Goal: Navigation & Orientation: Find specific page/section

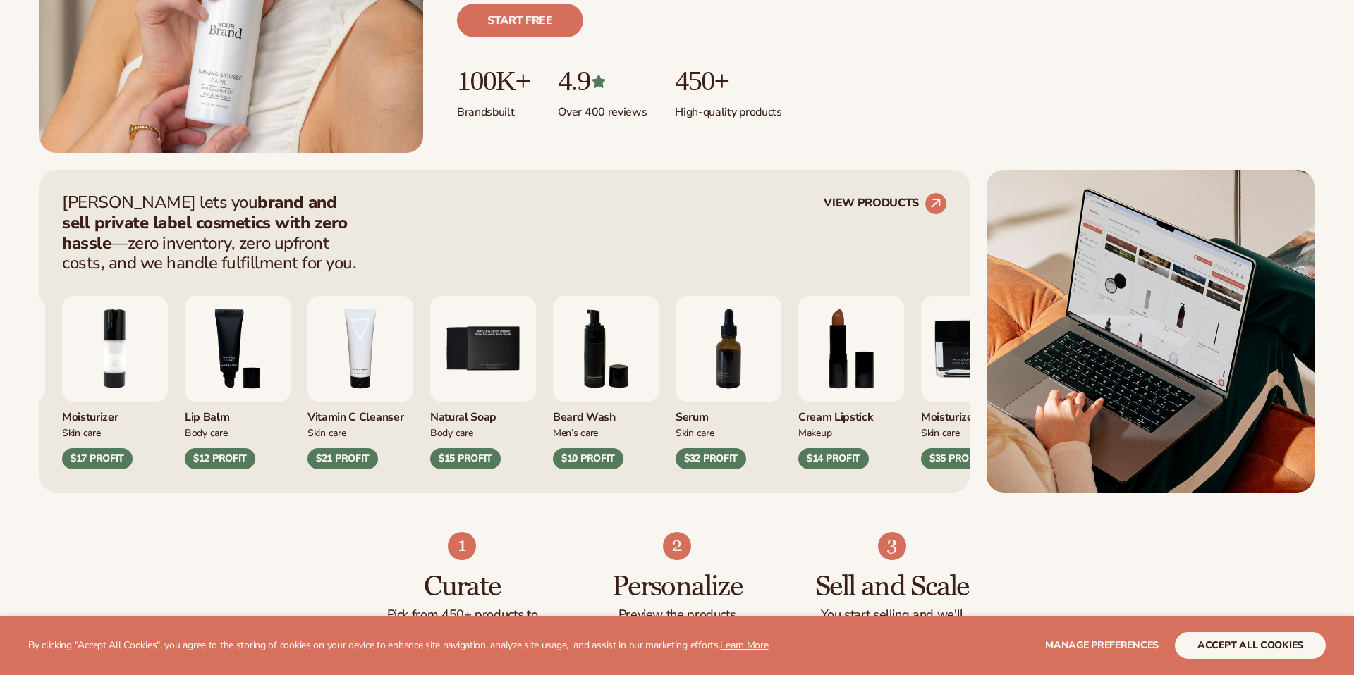
scroll to position [417, 0]
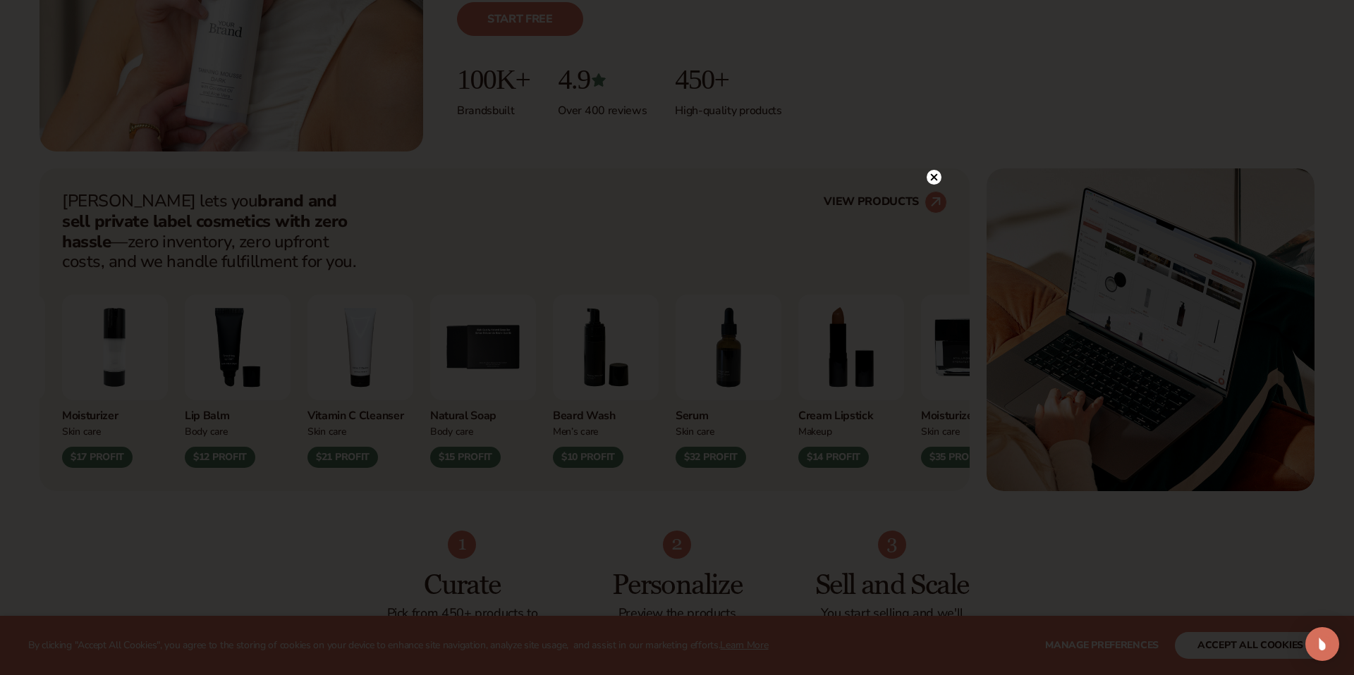
click at [932, 176] on icon at bounding box center [934, 176] width 7 height 7
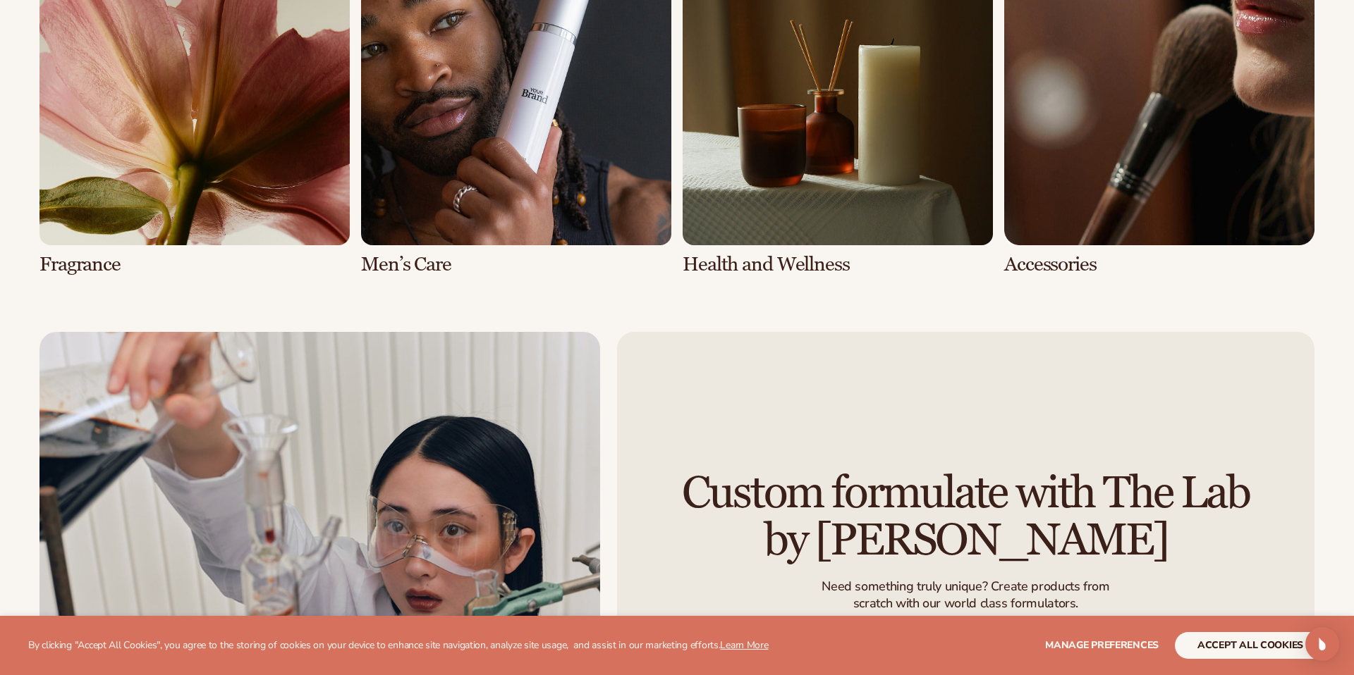
scroll to position [3401, 0]
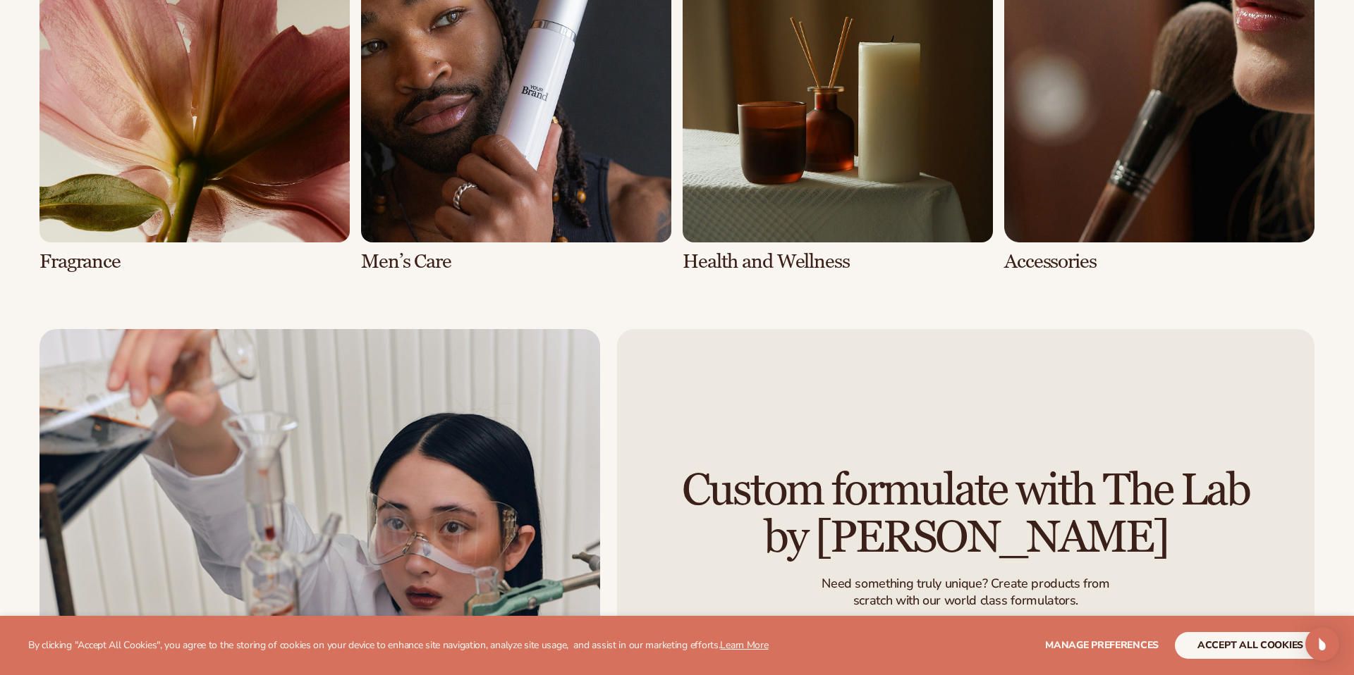
click at [147, 228] on link "5 / 8" at bounding box center [194, 102] width 310 height 341
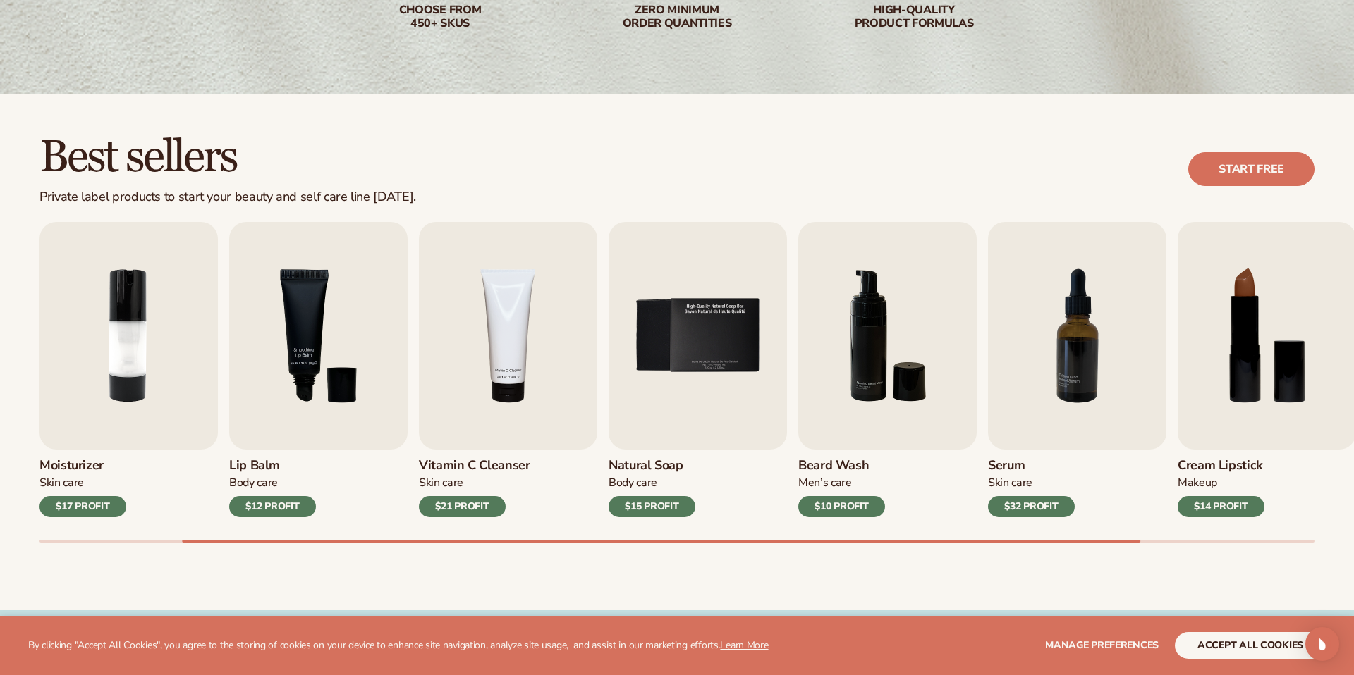
scroll to position [286, 0]
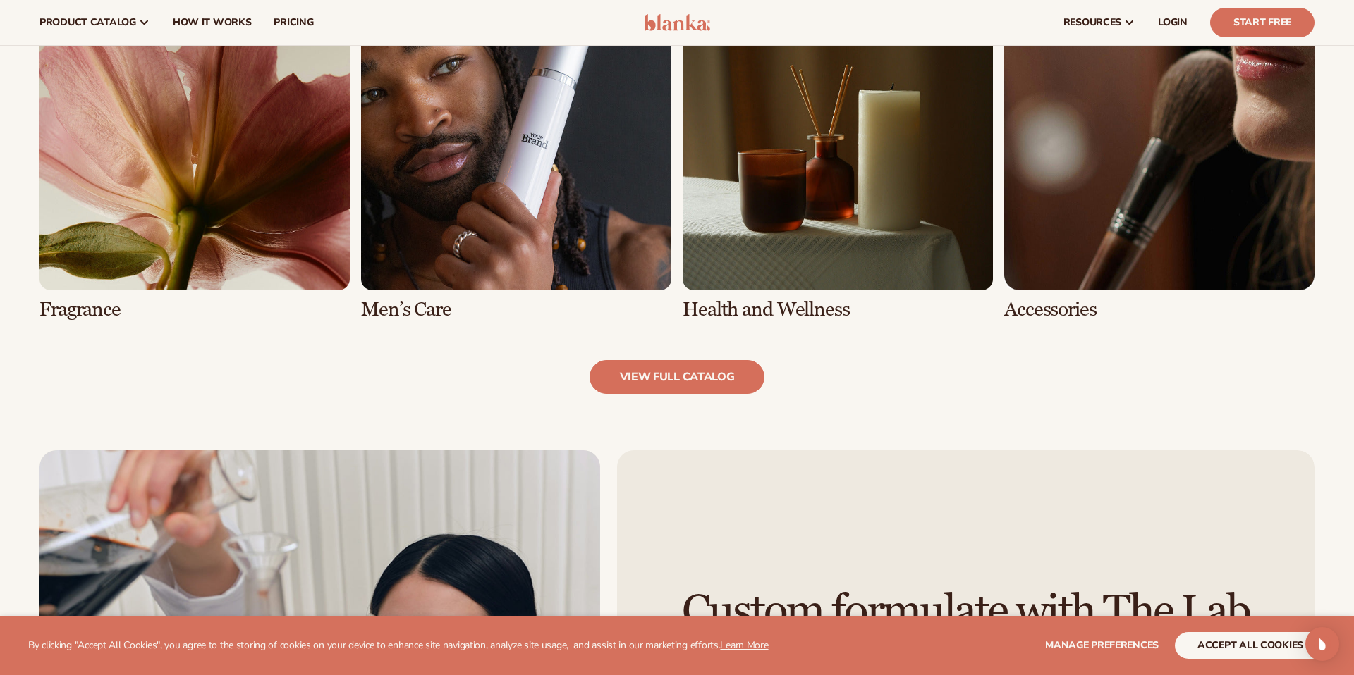
click at [204, 198] on link "5 / 8" at bounding box center [194, 150] width 310 height 341
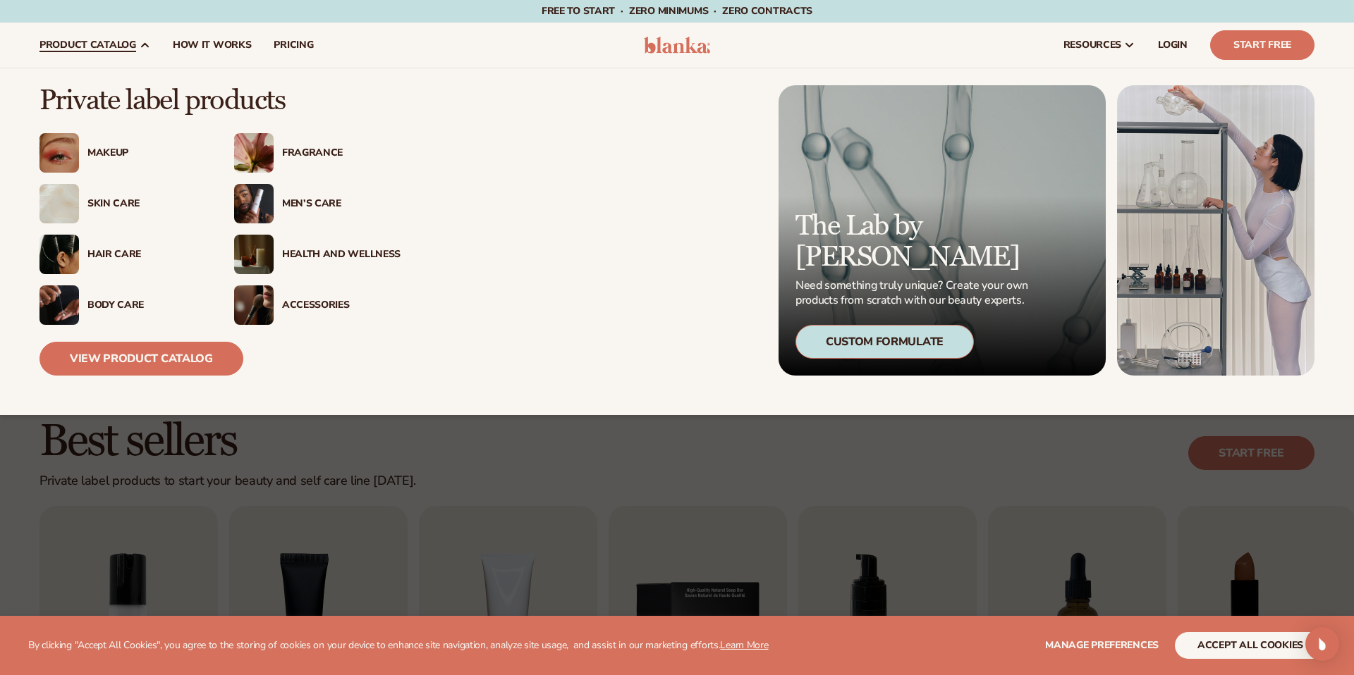
click at [264, 138] on img at bounding box center [253, 152] width 39 height 39
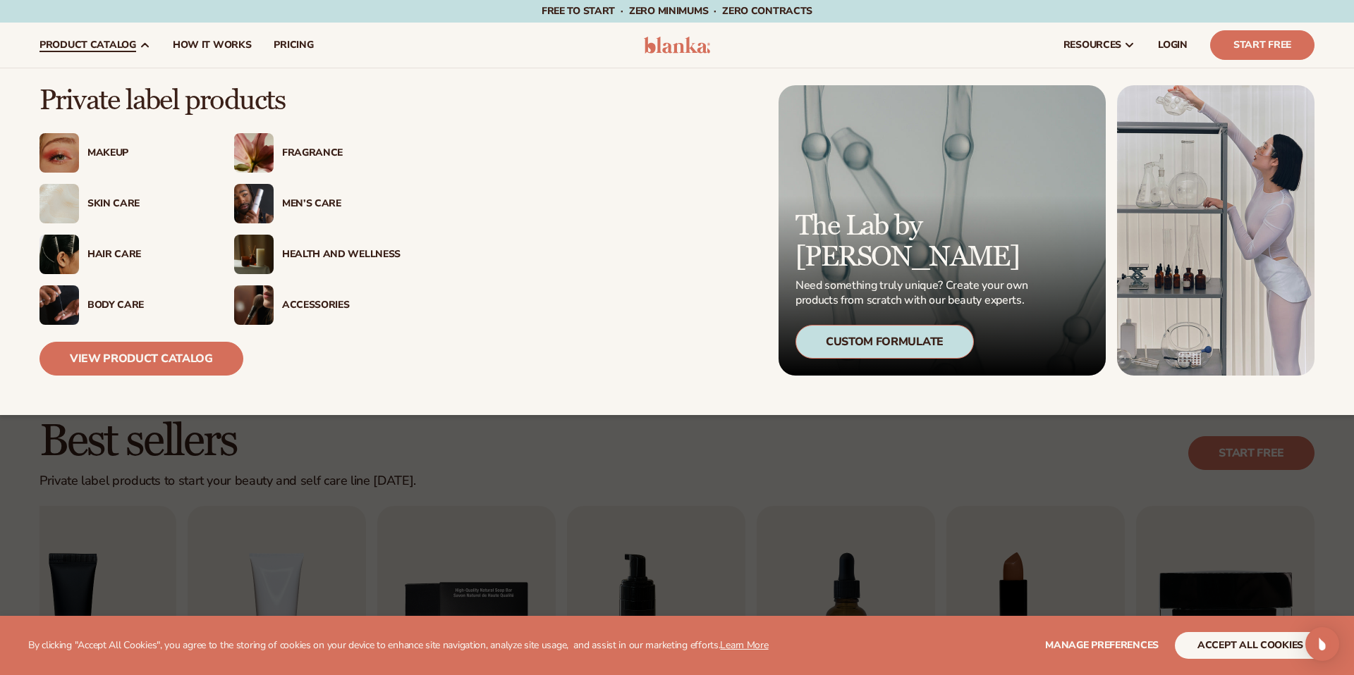
click at [68, 251] on img at bounding box center [58, 254] width 39 height 39
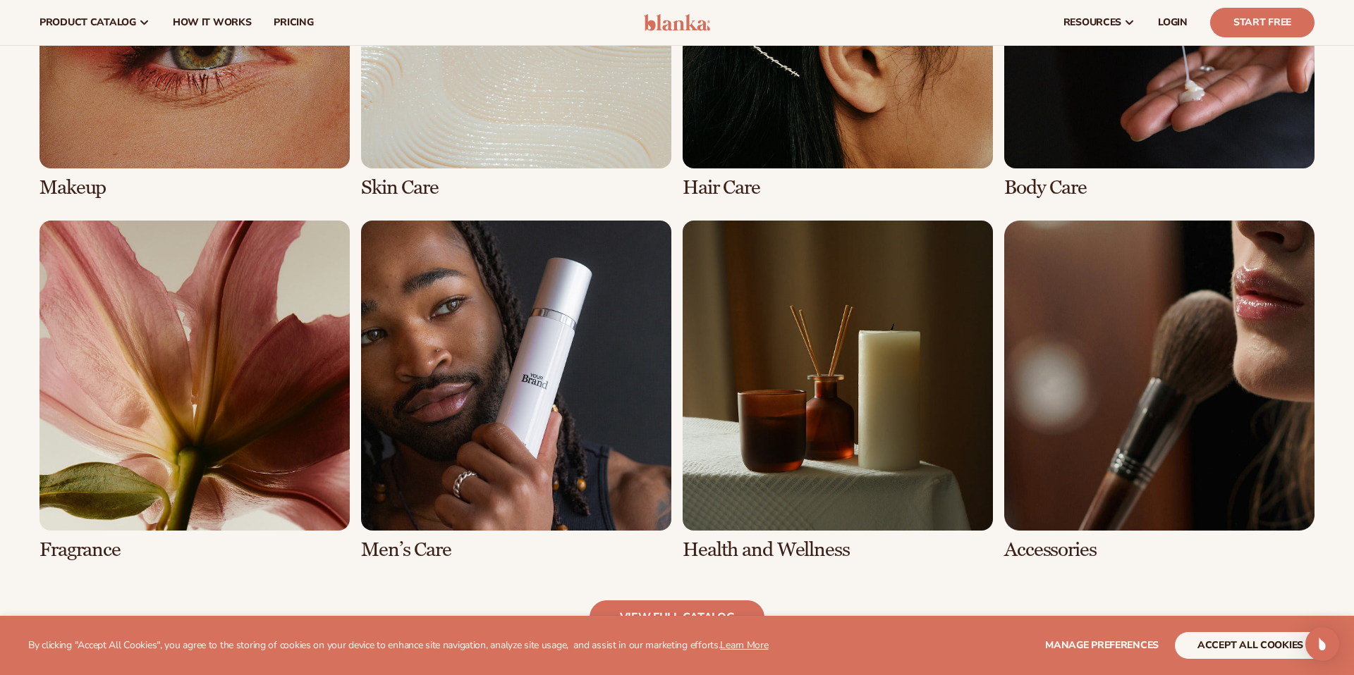
scroll to position [1202, 0]
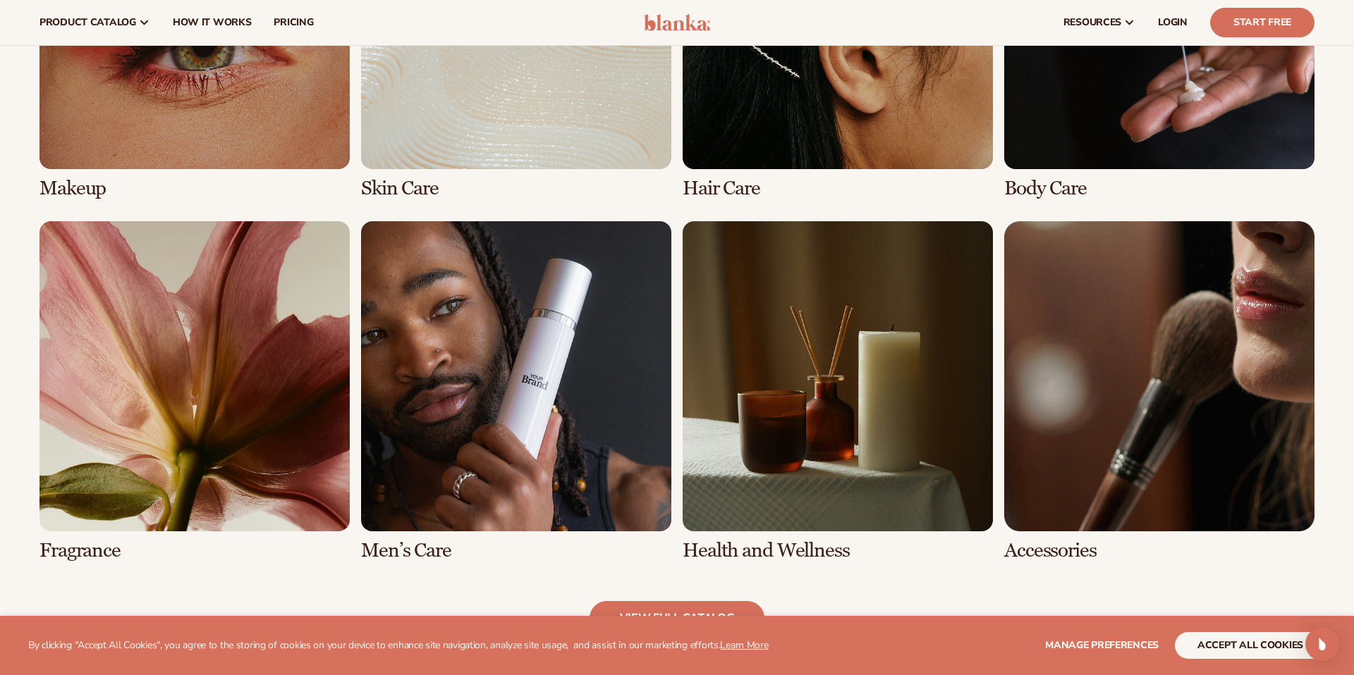
click at [1046, 405] on link "8 / 8" at bounding box center [1159, 391] width 310 height 341
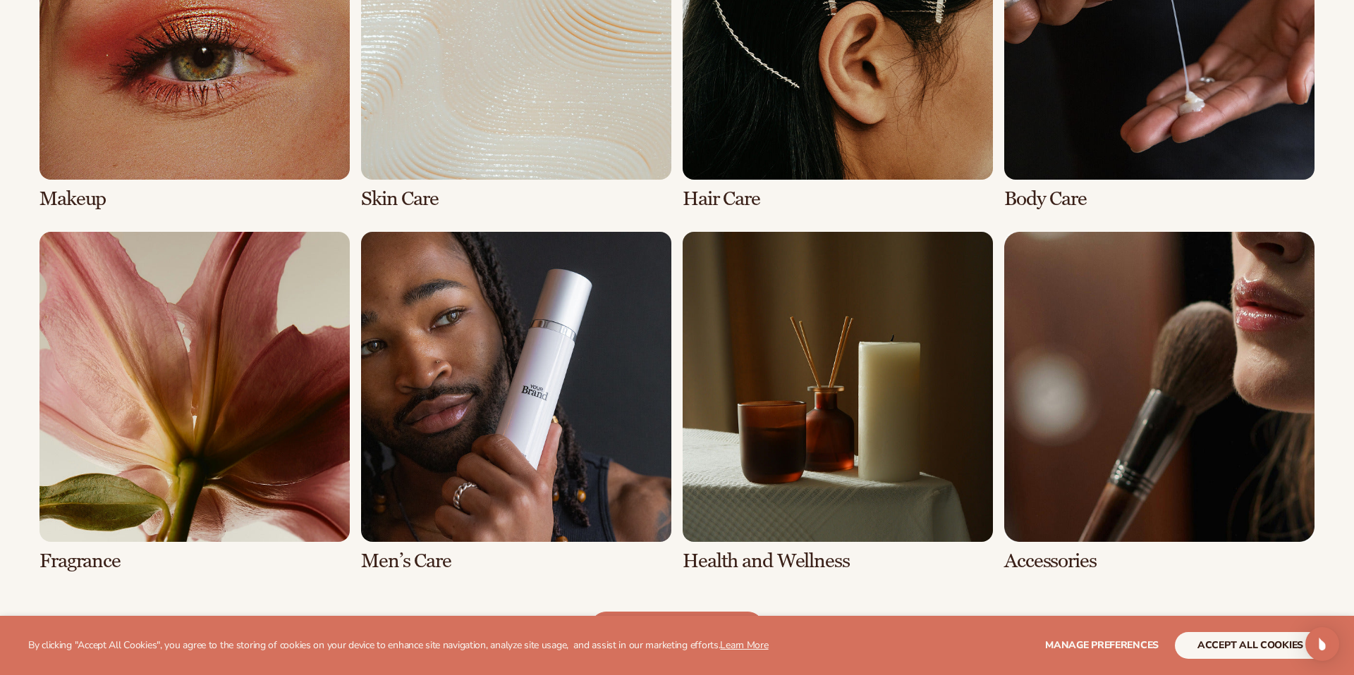
scroll to position [1201, 0]
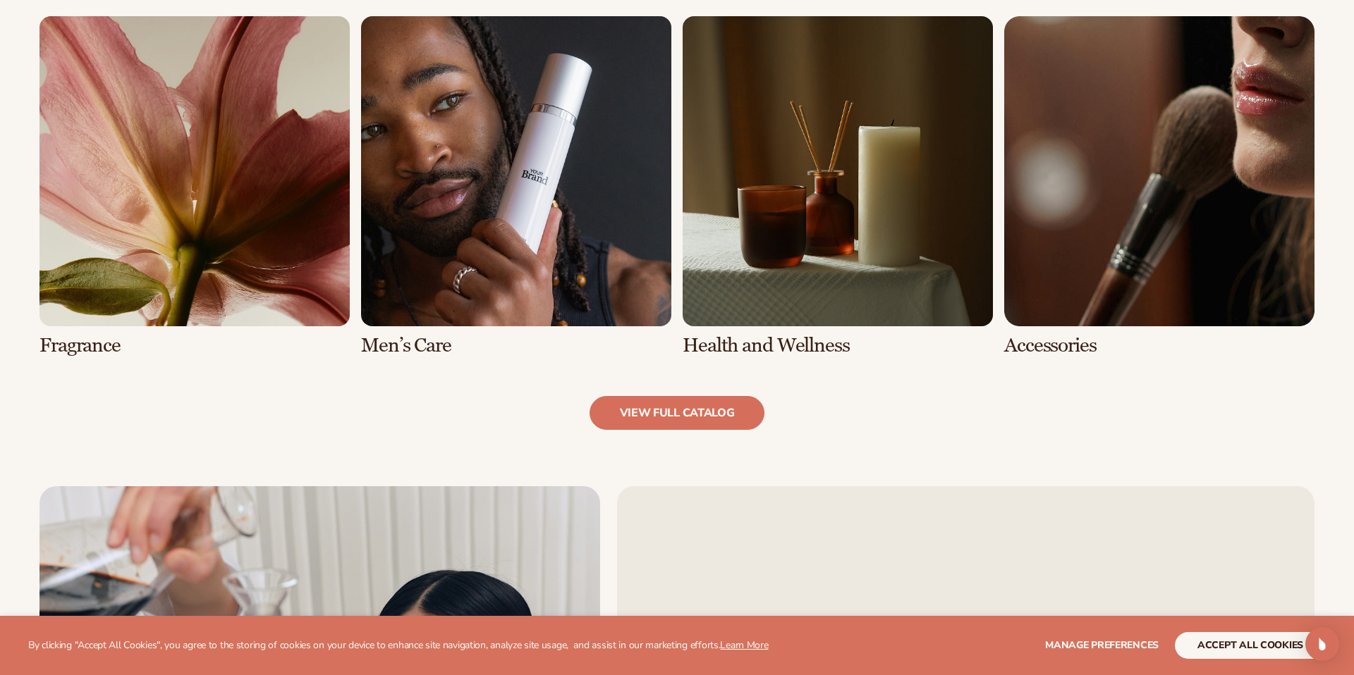
scroll to position [1439, 0]
